Goal: Navigation & Orientation: Find specific page/section

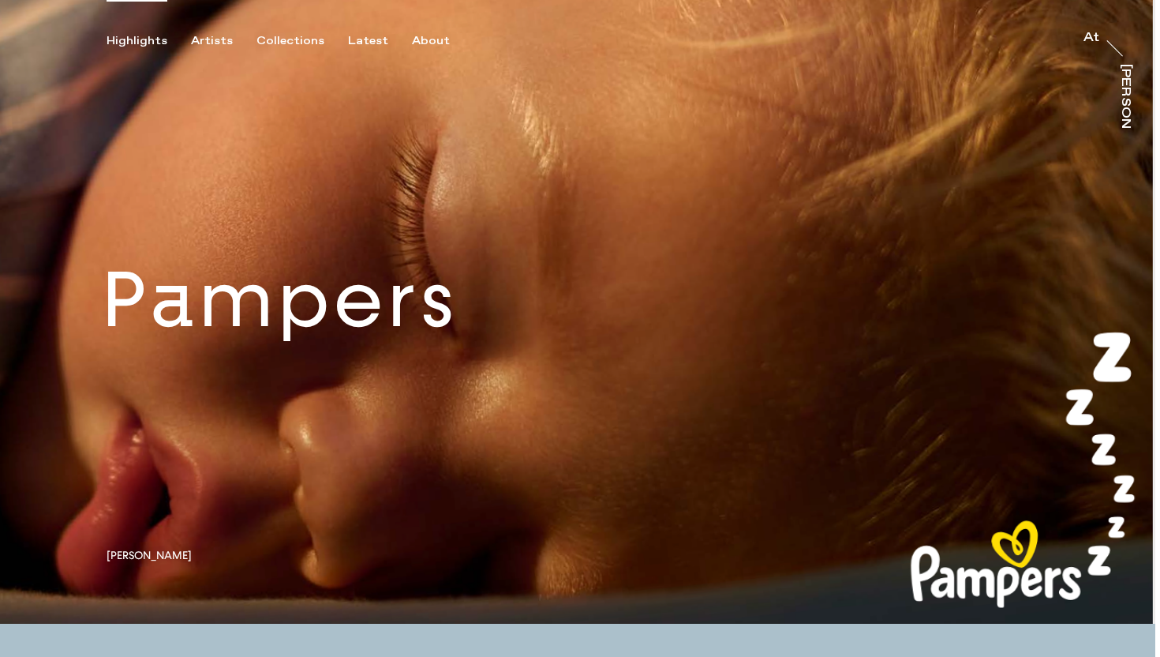
click at [214, 49] on link at bounding box center [578, 312] width 1156 height 624
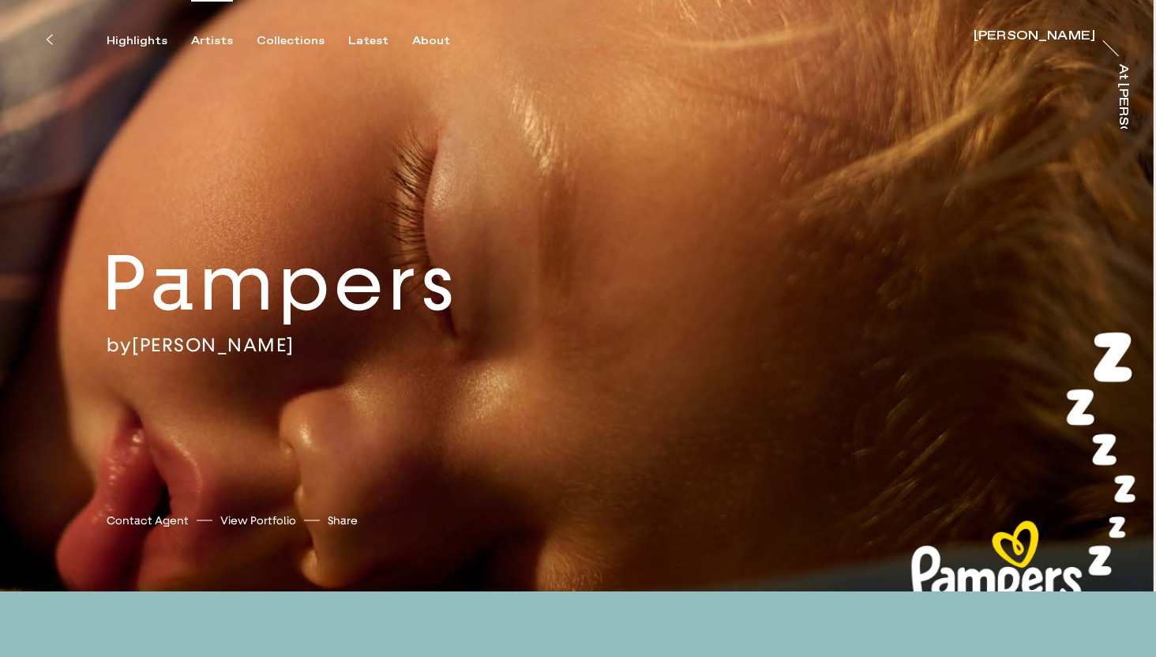
click at [219, 39] on div "Artists" at bounding box center [212, 41] width 42 height 14
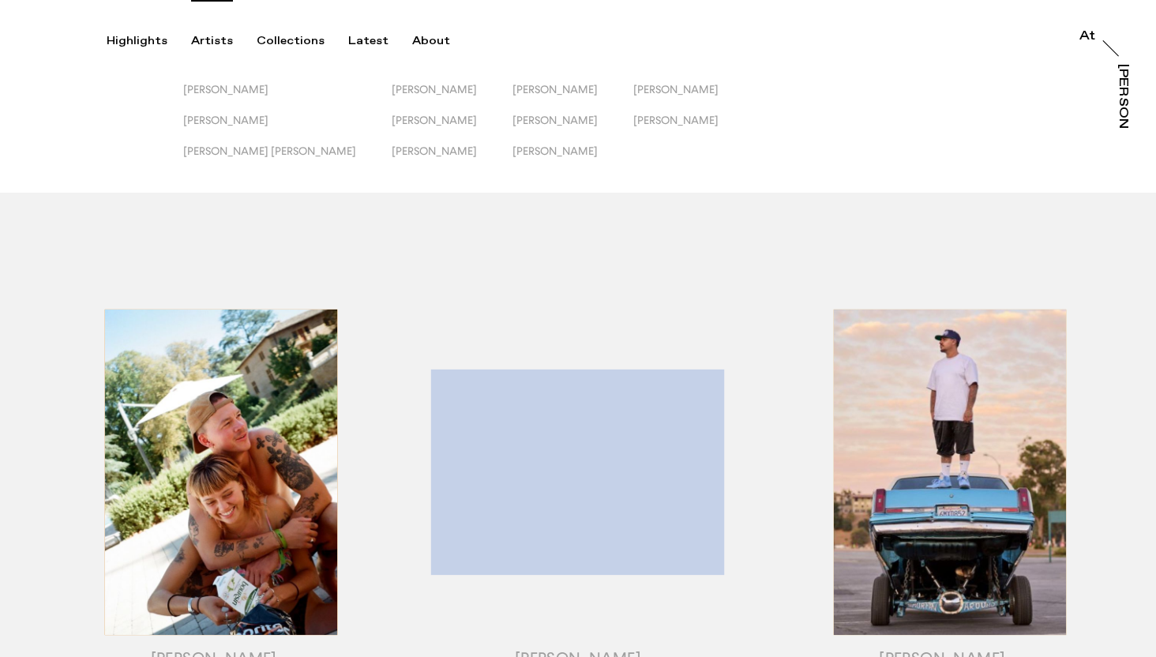
click at [392, 111] on button "[PERSON_NAME]" at bounding box center [452, 98] width 121 height 31
click at [392, 114] on span "[PERSON_NAME]" at bounding box center [434, 120] width 85 height 13
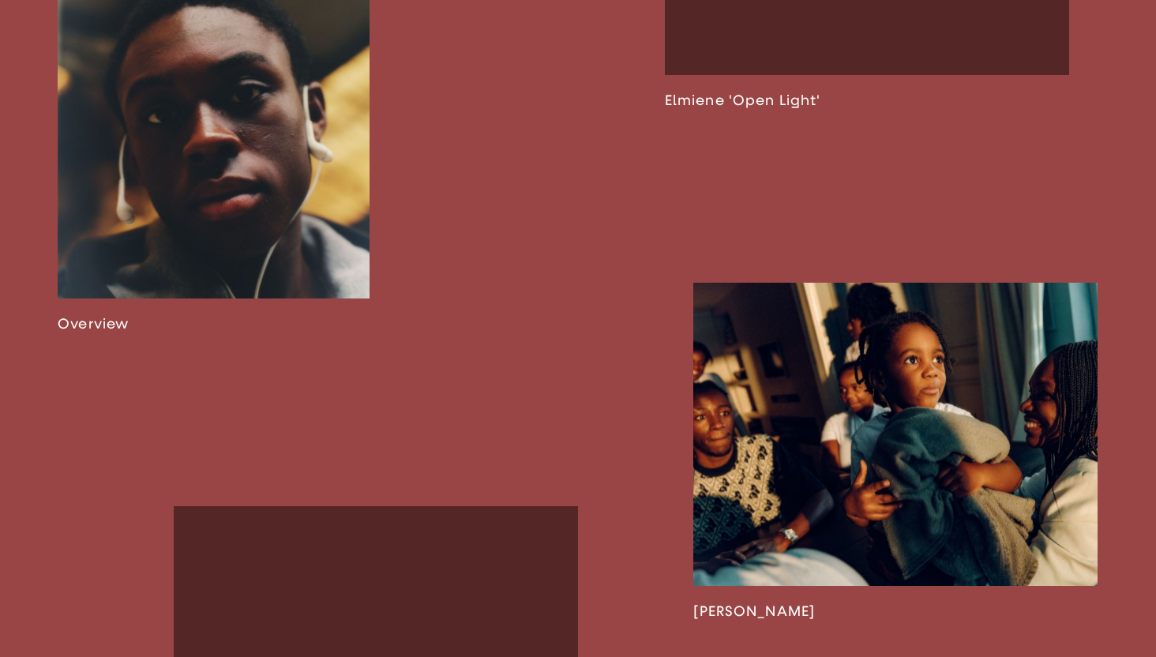
scroll to position [1073, 0]
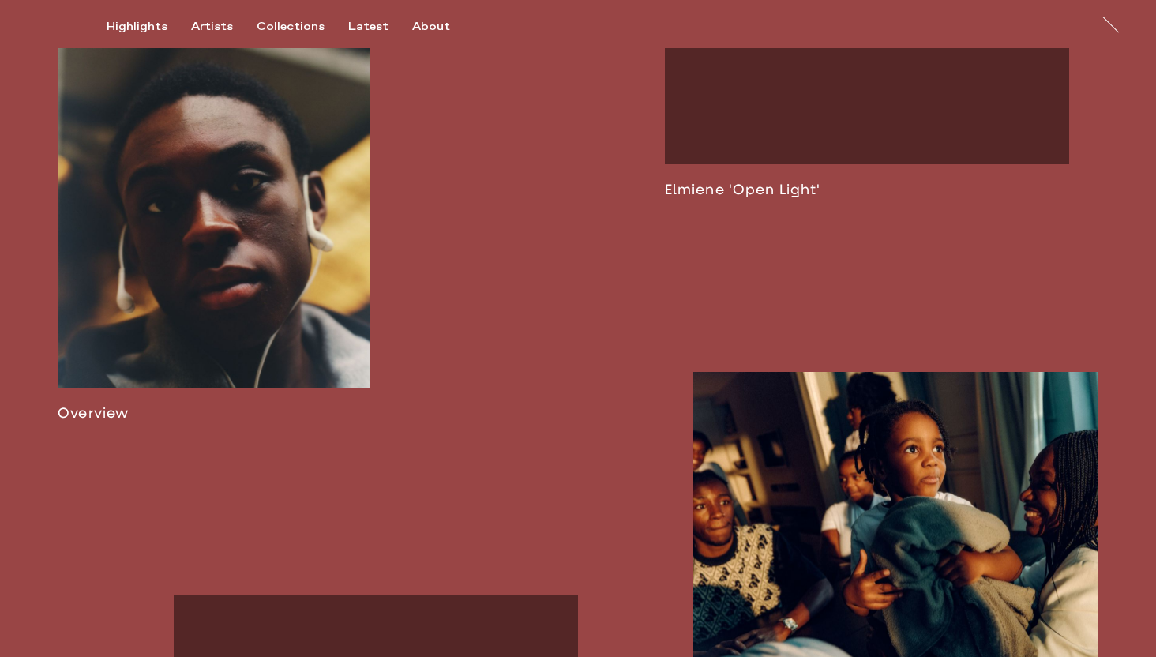
click at [276, 179] on link at bounding box center [214, 216] width 312 height 414
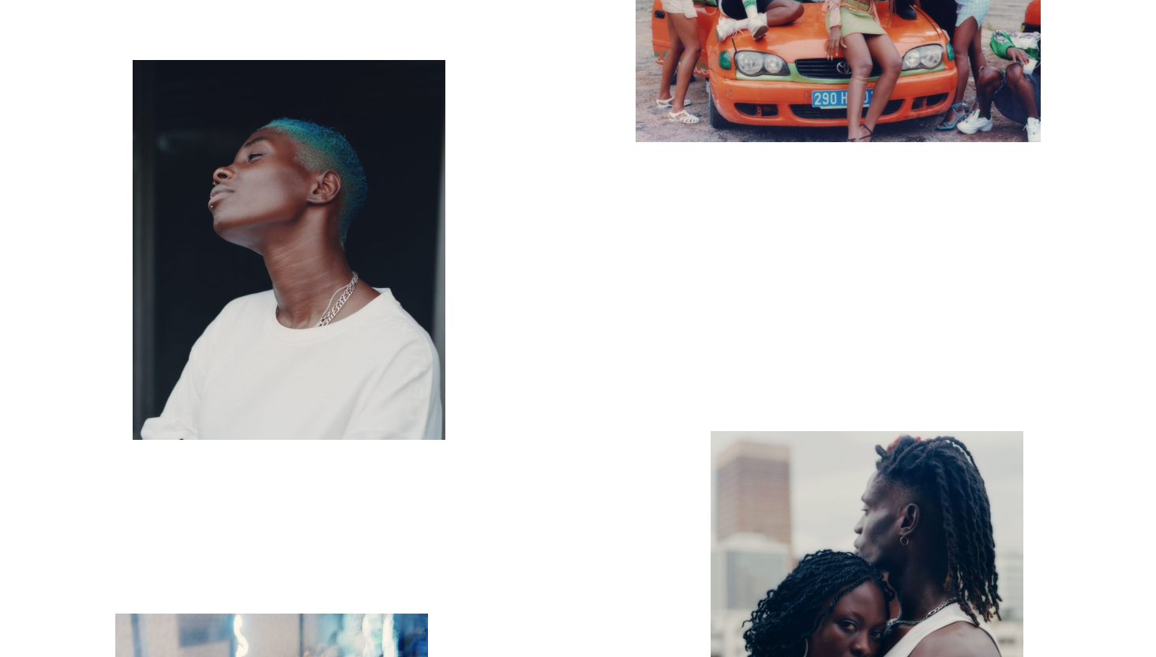
scroll to position [8187, 0]
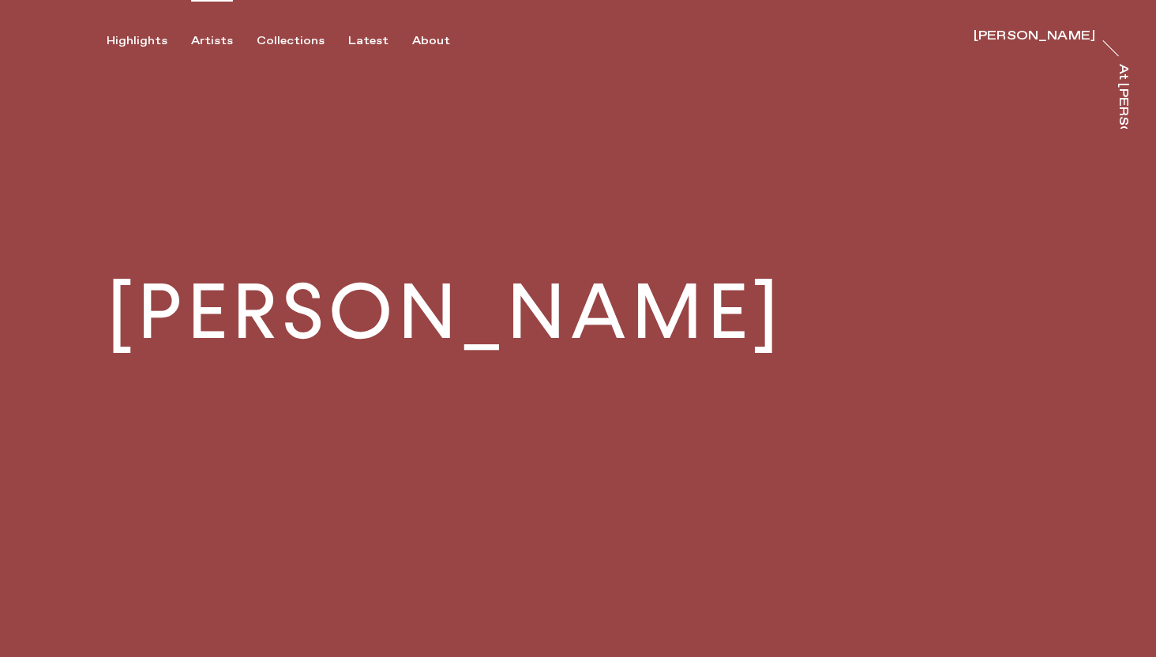
click at [213, 45] on div "Artists" at bounding box center [212, 41] width 42 height 14
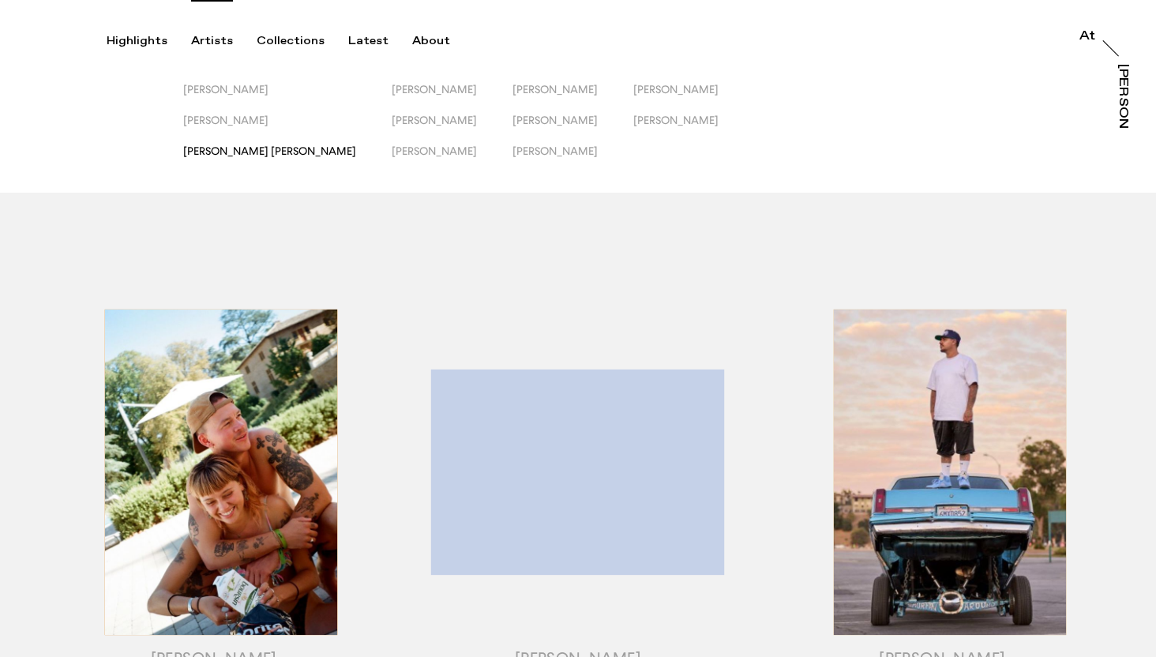
click at [237, 147] on span "[PERSON_NAME] [PERSON_NAME]" at bounding box center [269, 150] width 173 height 13
click at [392, 86] on span "[PERSON_NAME]" at bounding box center [434, 89] width 85 height 13
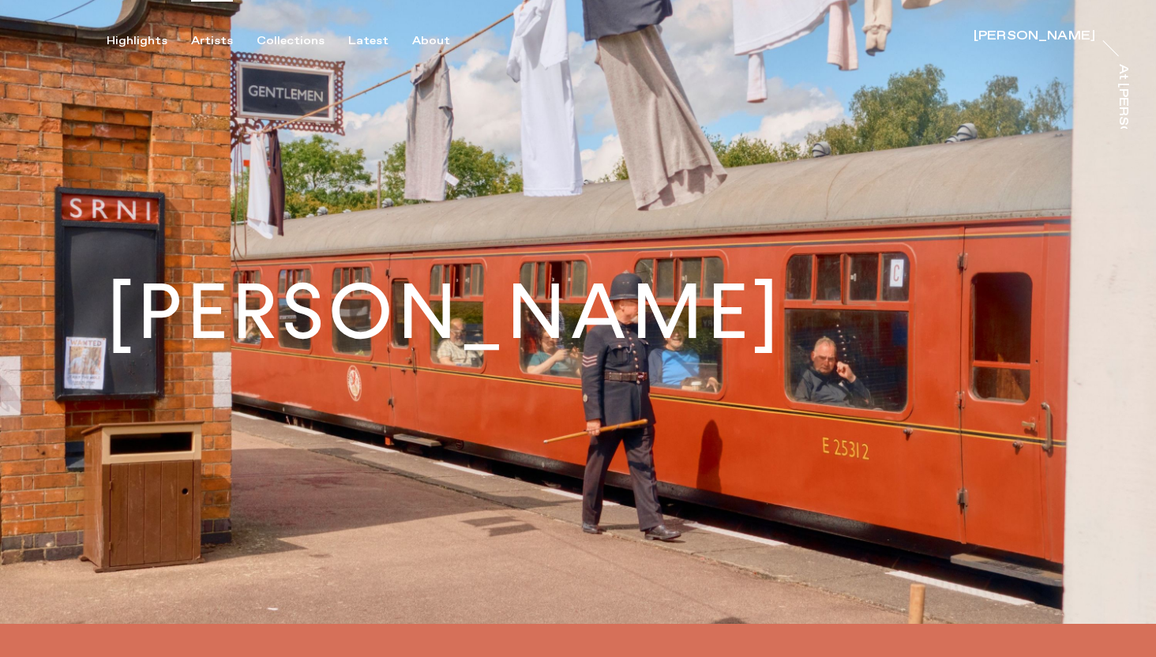
click at [219, 35] on div "Artists" at bounding box center [212, 41] width 42 height 14
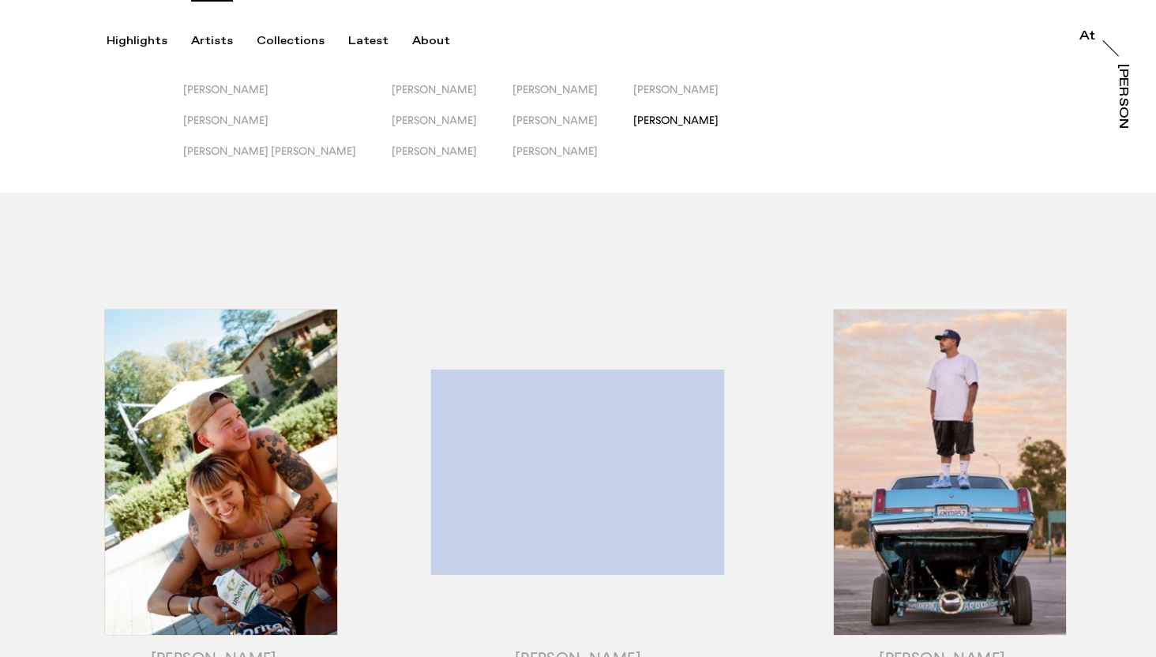
click at [633, 116] on span "[PERSON_NAME]" at bounding box center [675, 120] width 85 height 13
